Goal: Task Accomplishment & Management: Use online tool/utility

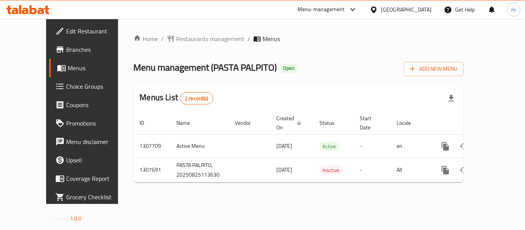
click at [66, 82] on span "Choice Groups" at bounding box center [97, 86] width 62 height 9
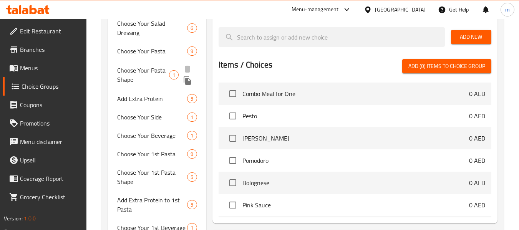
scroll to position [269, 0]
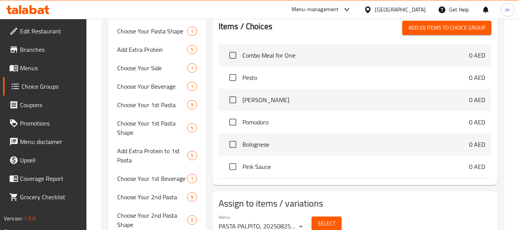
click at [284, 28] on div "Items / Choices Add (0) items to choice group" at bounding box center [355, 28] width 273 height 14
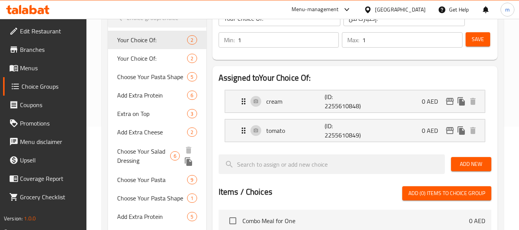
scroll to position [142, 0]
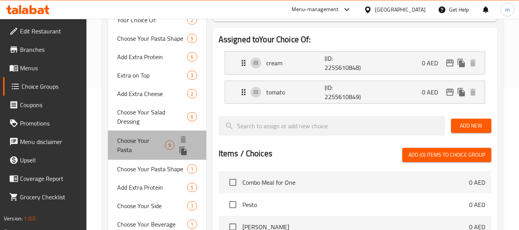
click at [150, 142] on span "Choose Your Pasta" at bounding box center [140, 145] width 47 height 18
type input "Choose Your Pasta"
type input "اختر المعكرونة الخاصة بك"
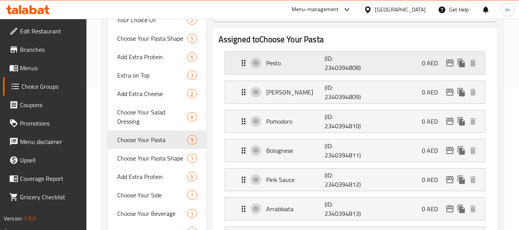
click at [319, 57] on div "Pesto (ID: 2340394808) 0 AED" at bounding box center [357, 63] width 237 height 22
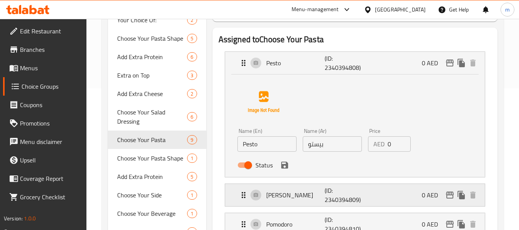
click at [300, 196] on p "[PERSON_NAME]" at bounding box center [295, 195] width 59 height 9
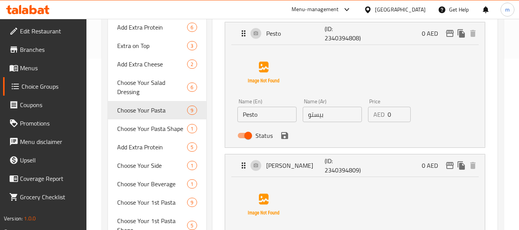
scroll to position [296, 0]
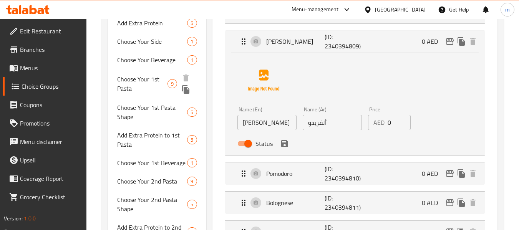
click at [142, 81] on span "Choose Your 1st Pasta" at bounding box center [142, 84] width 50 height 18
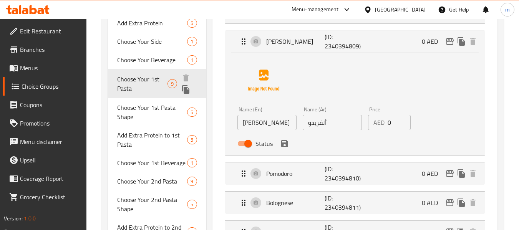
type input "Choose Your 1st Pasta"
type input "اختر المعكرونة الأولى الخاصة بك"
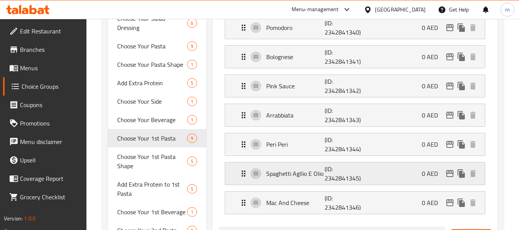
scroll to position [219, 0]
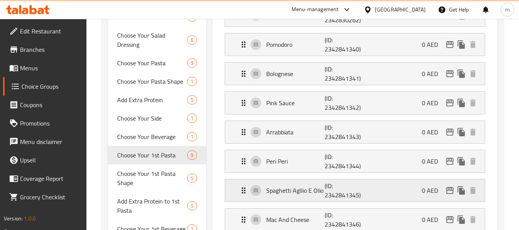
click at [260, 118] on li "Arrabbiata (ID: 2342841343) 0 AED Name (En) Arrabbiata Name (En) Name (Ar) أراب…" at bounding box center [355, 132] width 273 height 29
click at [260, 112] on div "Pink Sauce (ID: 2342841342) 0 AED" at bounding box center [357, 103] width 237 height 22
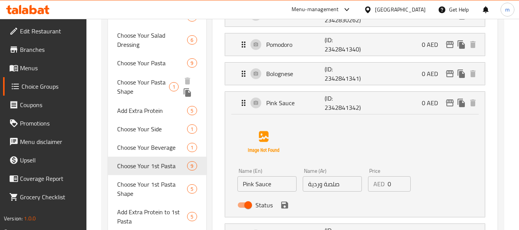
click at [142, 89] on span "Choose Your Pasta Shape" at bounding box center [143, 87] width 52 height 18
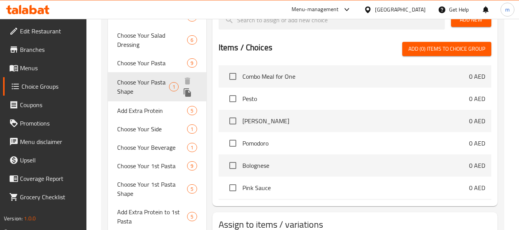
type input "Choose Your Pasta Shape"
type input "اختر شكل المعكرونة الخاص بك"
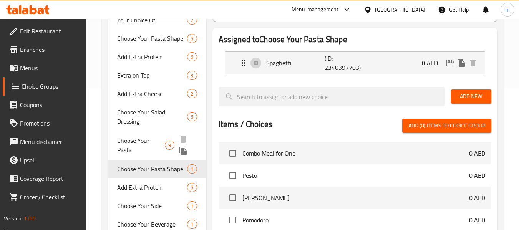
scroll to position [180, 0]
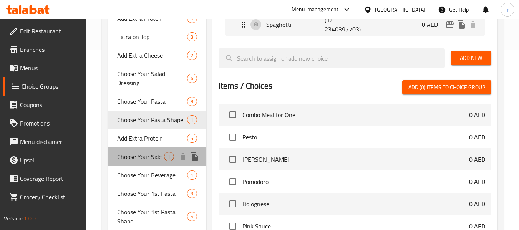
click at [148, 150] on div "Choose Your Side 1" at bounding box center [157, 157] width 98 height 18
type input "Choose Your Side"
type input "اختر جانبك"
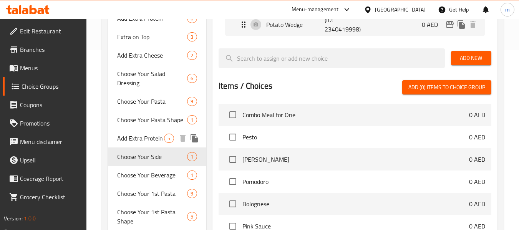
click at [148, 138] on span "Add Extra Protein" at bounding box center [140, 138] width 47 height 9
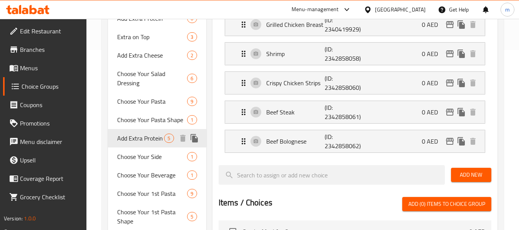
type input "Add Extra Protein"
type input "إضافة المزيد من البروتين"
type input "0"
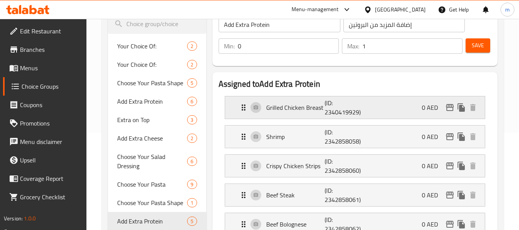
scroll to position [65, 0]
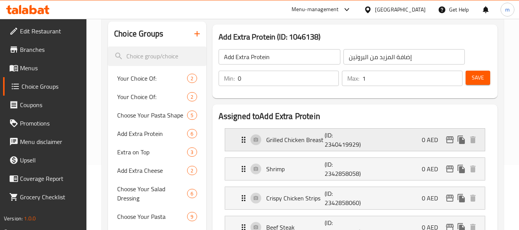
click at [287, 143] on p "Grilled Chicken Breast" at bounding box center [295, 139] width 59 height 9
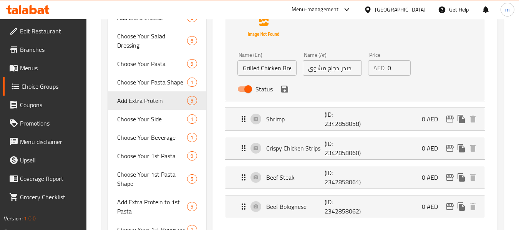
scroll to position [219, 0]
click at [294, 118] on p "Shrimp" at bounding box center [295, 118] width 59 height 9
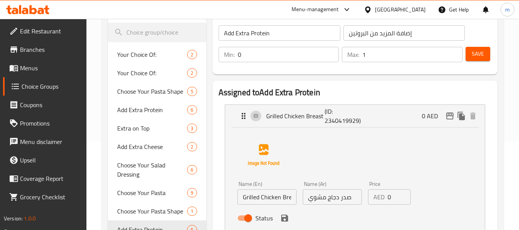
scroll to position [65, 0]
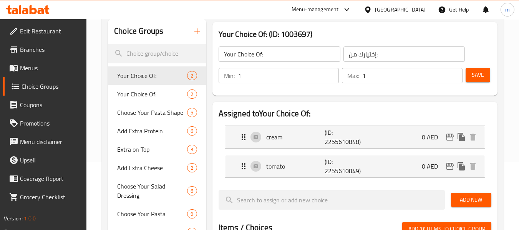
scroll to position [115, 0]
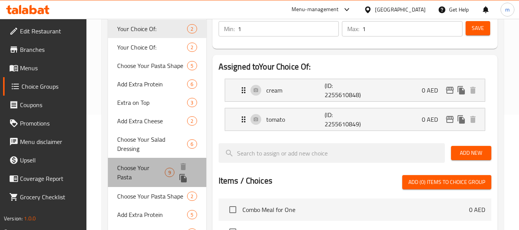
click at [151, 169] on span "Choose Your Pasta" at bounding box center [140, 172] width 47 height 18
type input "Choose Your Pasta"
type input "اختر المعكرونة الخاصة بك"
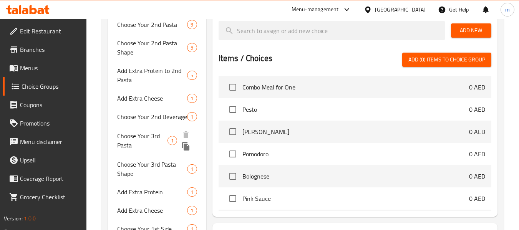
scroll to position [461, 0]
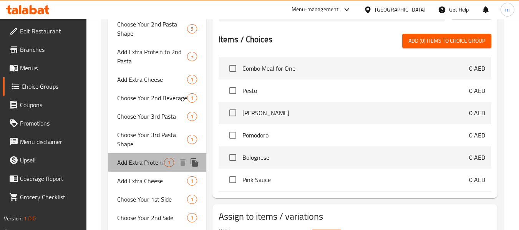
click at [158, 167] on span "Add Extra Protein" at bounding box center [140, 162] width 47 height 9
type input "Add Extra Protein"
type input "إضافة المزيد من البروتين"
type input "0"
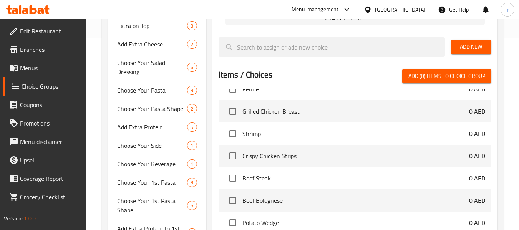
scroll to position [308, 0]
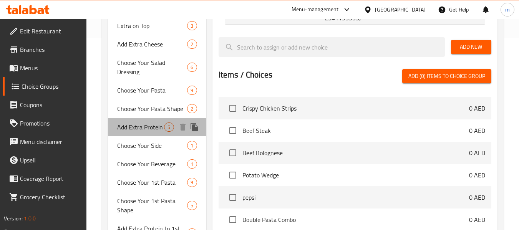
click at [143, 131] on span "Add Extra Protein" at bounding box center [140, 127] width 47 height 9
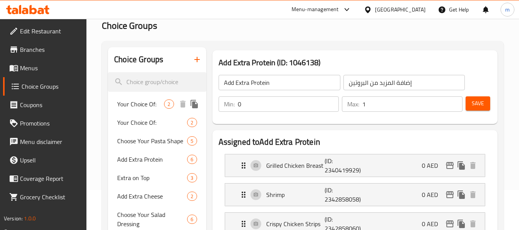
scroll to position [0, 0]
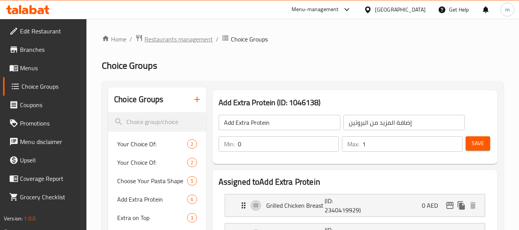
click at [163, 35] on span "Restaurants management" at bounding box center [179, 39] width 68 height 9
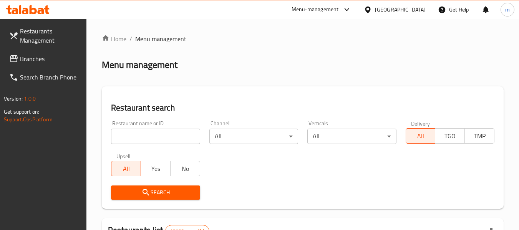
click at [44, 53] on link "Branches" at bounding box center [45, 59] width 84 height 18
